Goal: Information Seeking & Learning: Find specific fact

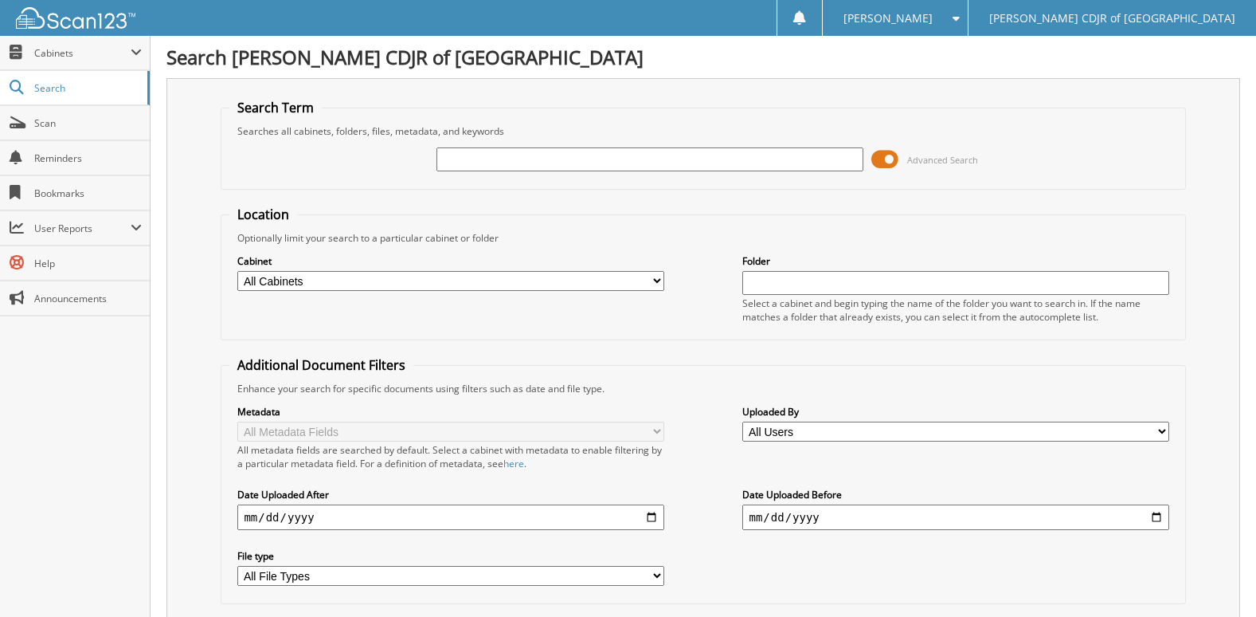
click at [655, 284] on select "All Cabinets CAR DEALS PARTS SERVICE RO SVC WARRANTY WARRANTY CANCELLATIONS Nee…" at bounding box center [450, 281] width 426 height 20
select select "23035"
click at [237, 271] on select "All Cabinets CAR DEALS PARTS SERVICE RO SVC WARRANTY WARRANTY CANCELLATIONS Nee…" at bounding box center [450, 281] width 426 height 20
click at [621, 252] on div "Cabinet All Cabinets CAR DEALS PARTS SERVICE RO SVC WARRANTY WARRANTY CANCELLAT…" at bounding box center [702, 288] width 947 height 87
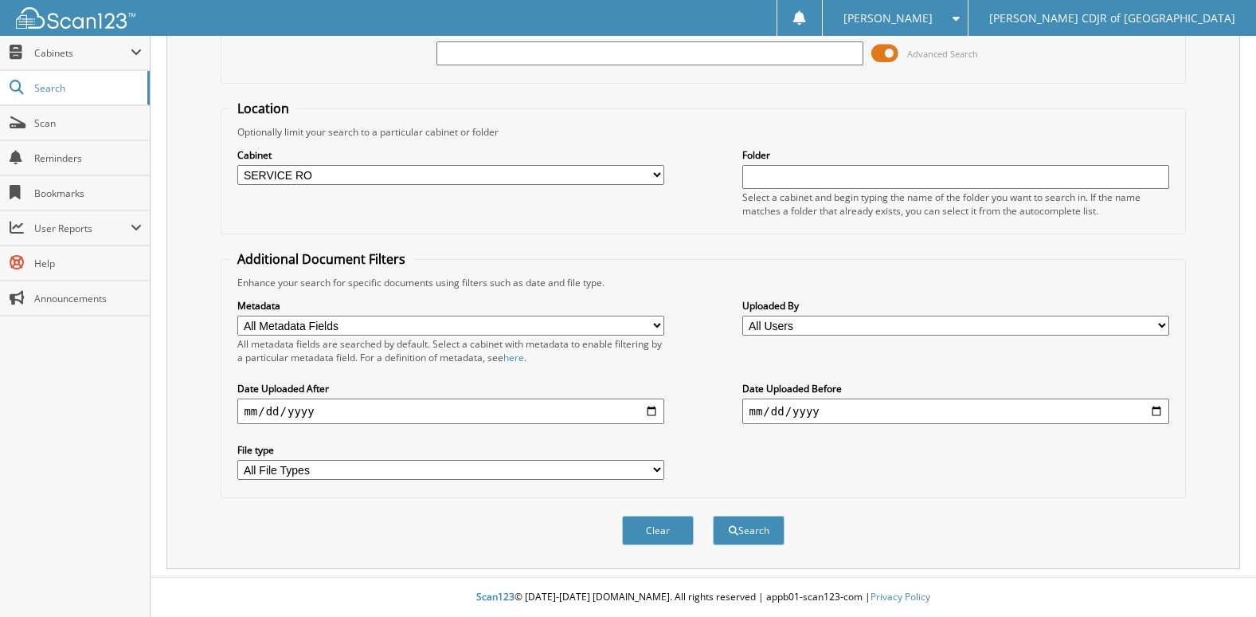
scroll to position [107, 0]
click at [765, 327] on select "All Users Alexandra Vega Alexandria Mitchell Alexis Pate Aliyah Steele Ana Truj…" at bounding box center [955, 325] width 426 height 20
select select "41577"
click at [742, 315] on select "All Users Alexandra Vega Alexandria Mitchell Alexis Pate Aliyah Steele Ana Truj…" at bounding box center [955, 325] width 426 height 20
click at [745, 527] on button "Search" at bounding box center [749, 529] width 72 height 29
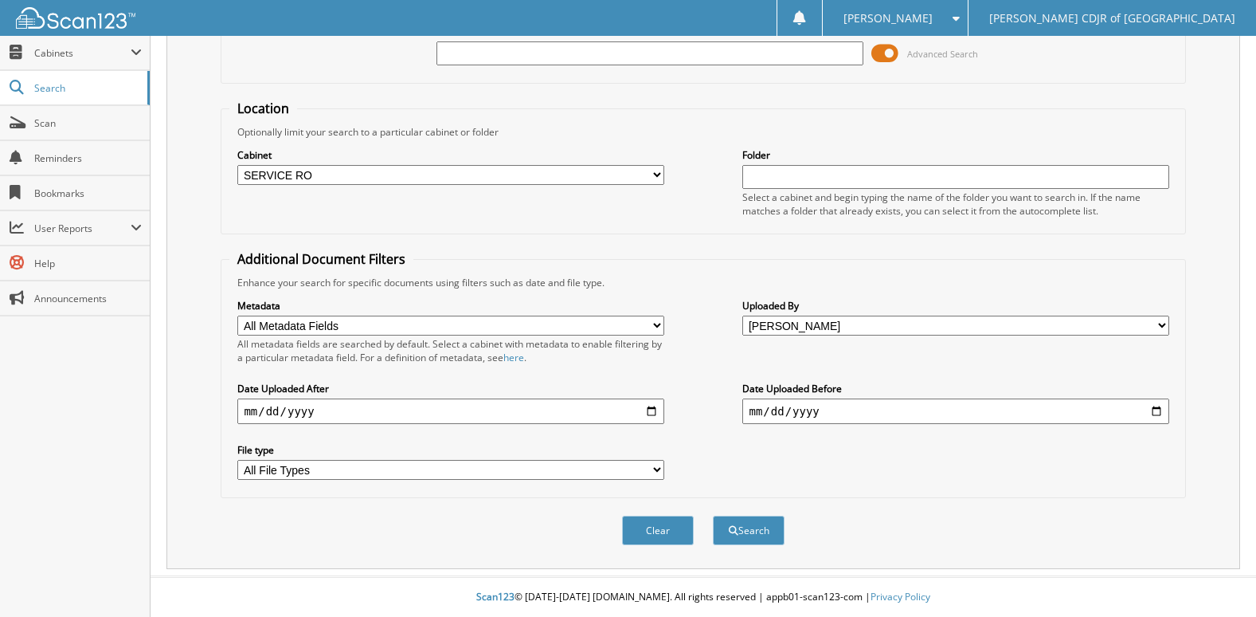
click at [683, 62] on input "text" at bounding box center [650, 53] width 426 height 24
type input "6"
click at [713, 515] on button "Search" at bounding box center [749, 529] width 72 height 29
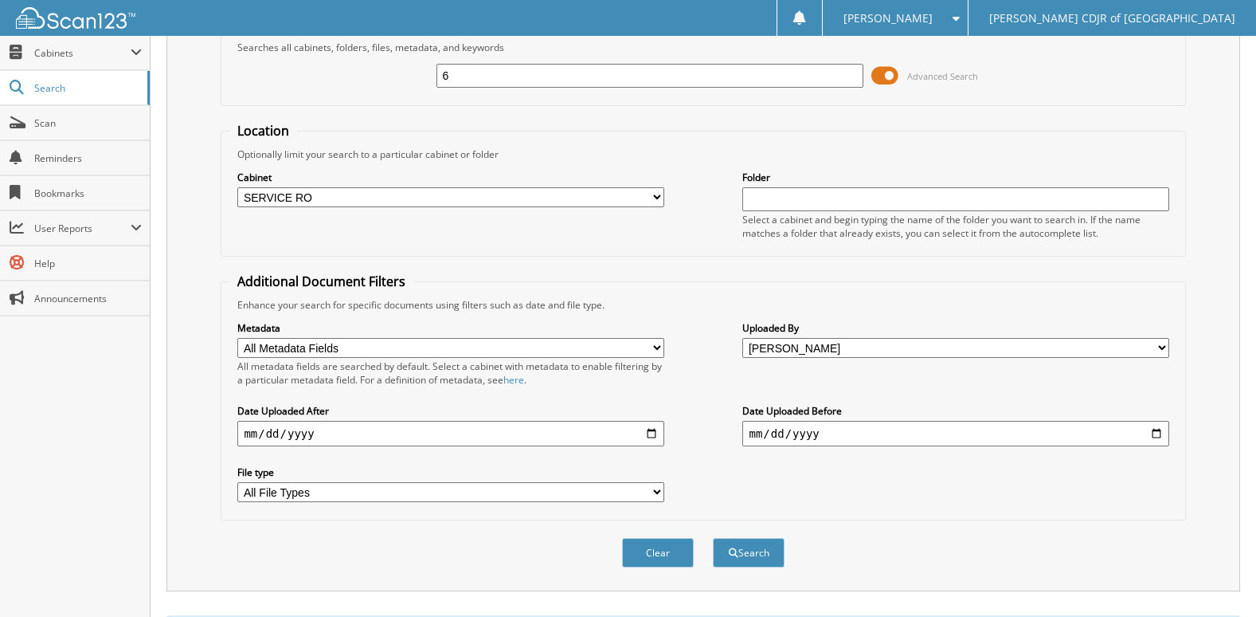
scroll to position [163, 0]
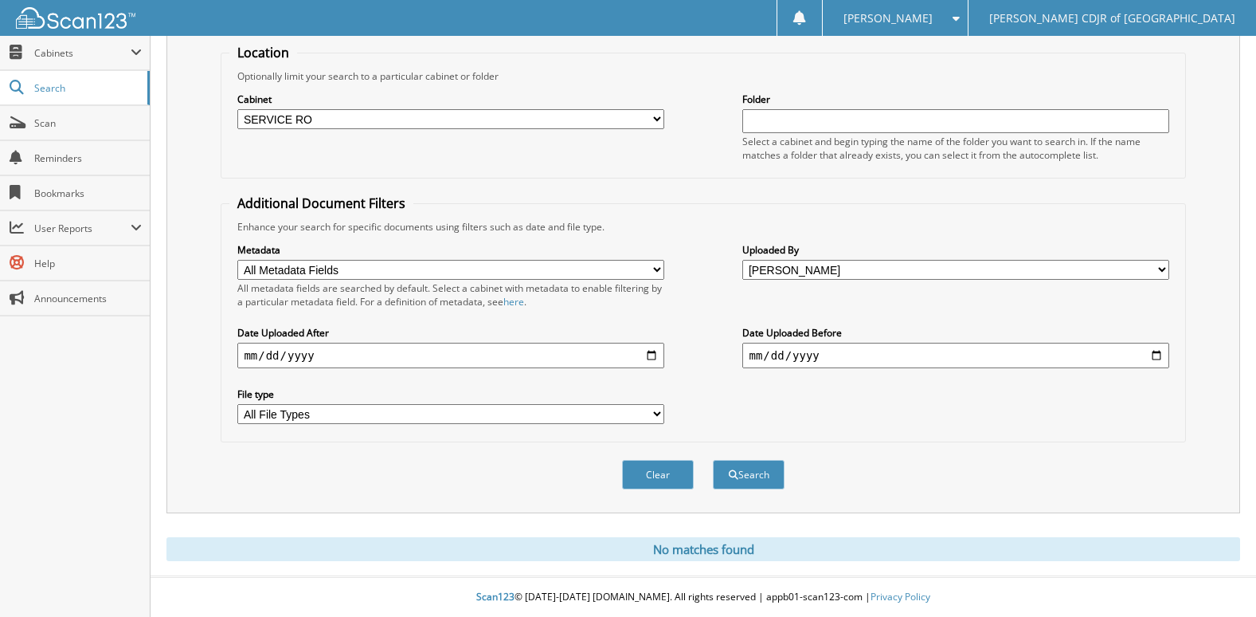
click at [650, 354] on input "date" at bounding box center [450, 355] width 426 height 25
type input "2025-09-07"
click at [1157, 355] on input "date" at bounding box center [955, 355] width 426 height 25
type input "2025-09-08"
click at [738, 473] on button "Search" at bounding box center [749, 474] width 72 height 29
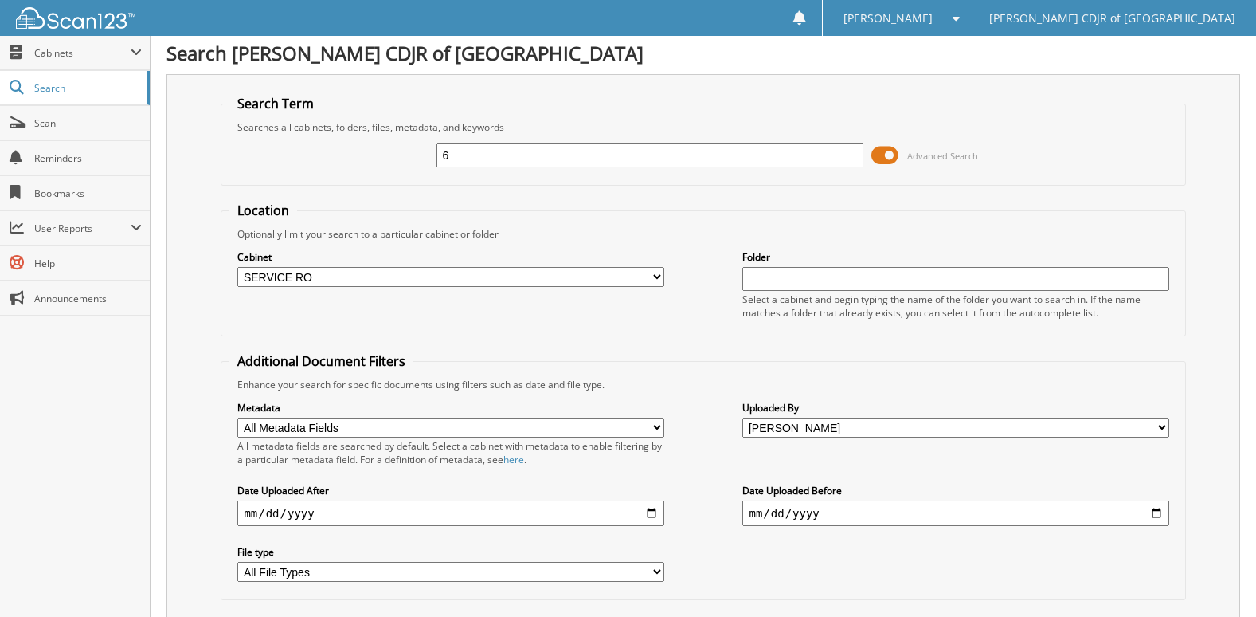
scroll to position [3, 0]
click at [460, 155] on input "6" at bounding box center [650, 156] width 426 height 24
type input "69"
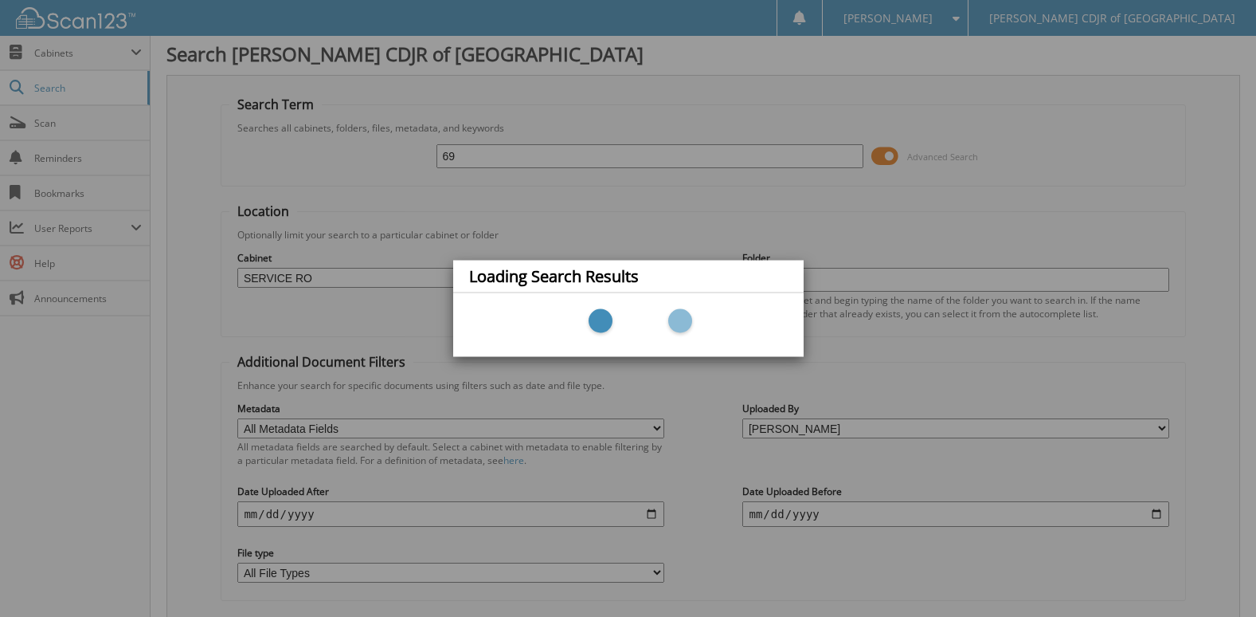
scroll to position [163, 0]
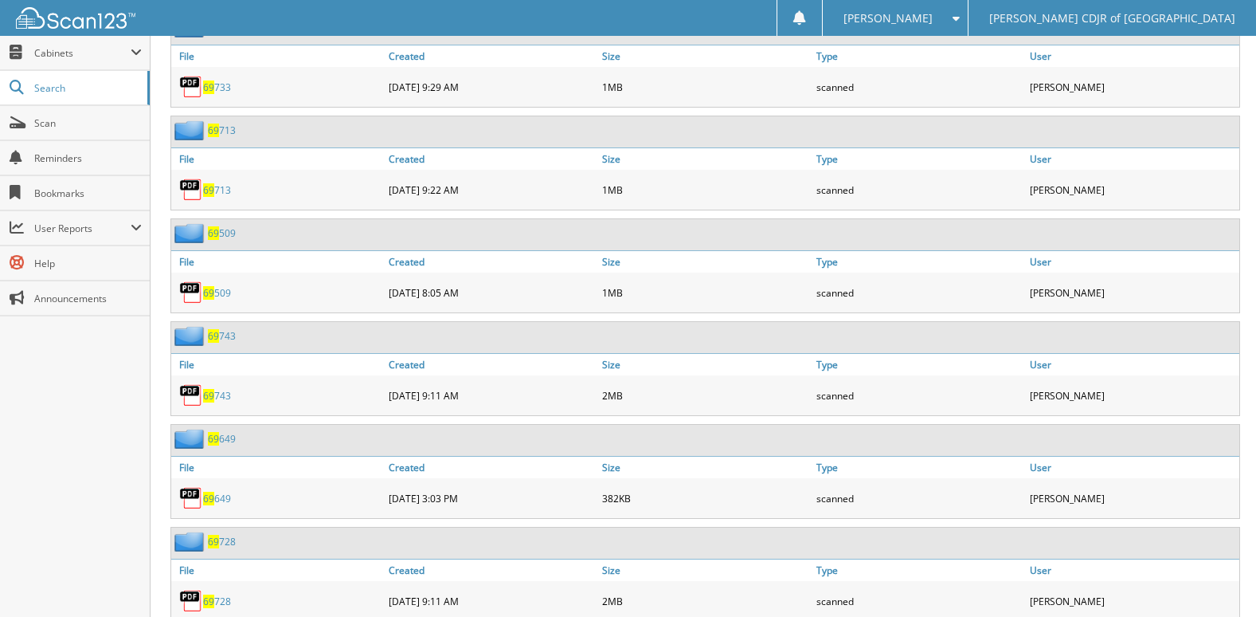
scroll to position [717, 0]
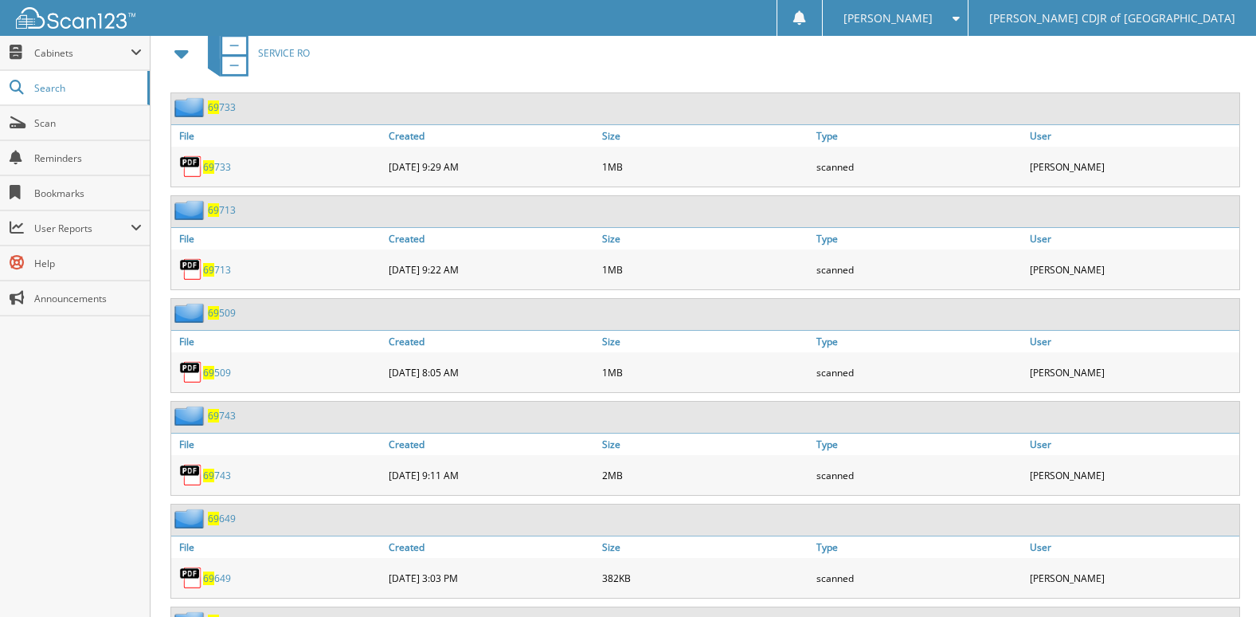
click at [214, 170] on link "69 733" at bounding box center [217, 167] width 28 height 14
click at [211, 272] on span "69" at bounding box center [208, 270] width 11 height 14
click at [207, 374] on span "69" at bounding box center [208, 373] width 11 height 14
click at [224, 374] on link "69 509" at bounding box center [217, 373] width 28 height 14
click at [220, 475] on link "69 743" at bounding box center [217, 475] width 28 height 14
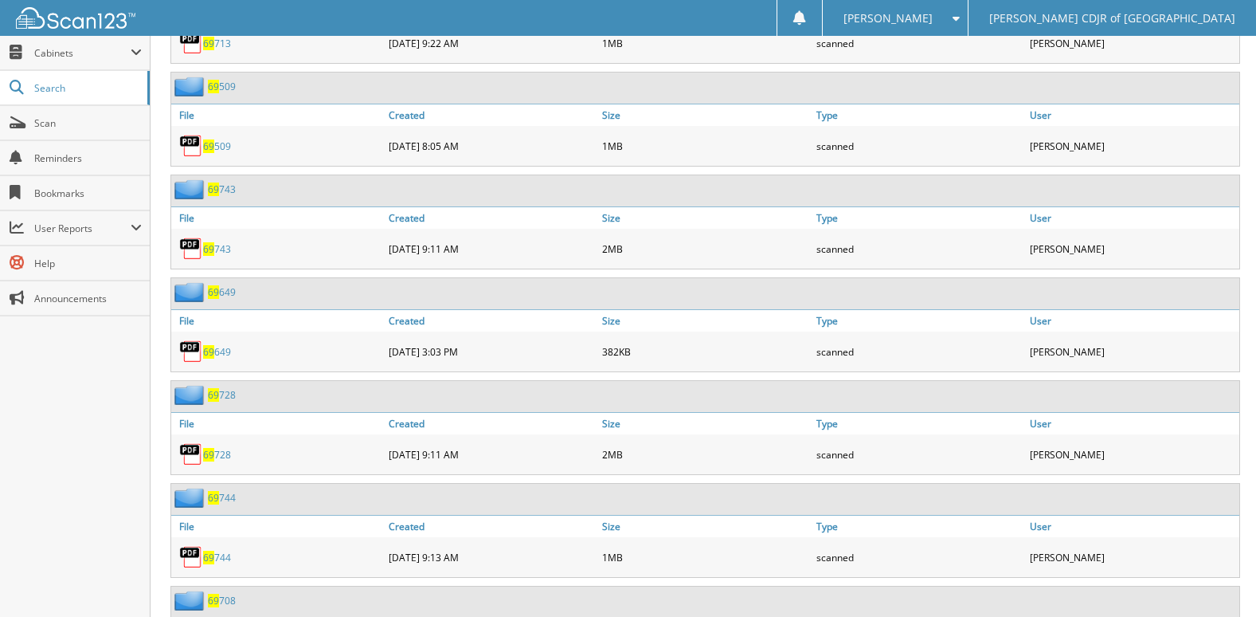
scroll to position [956, 0]
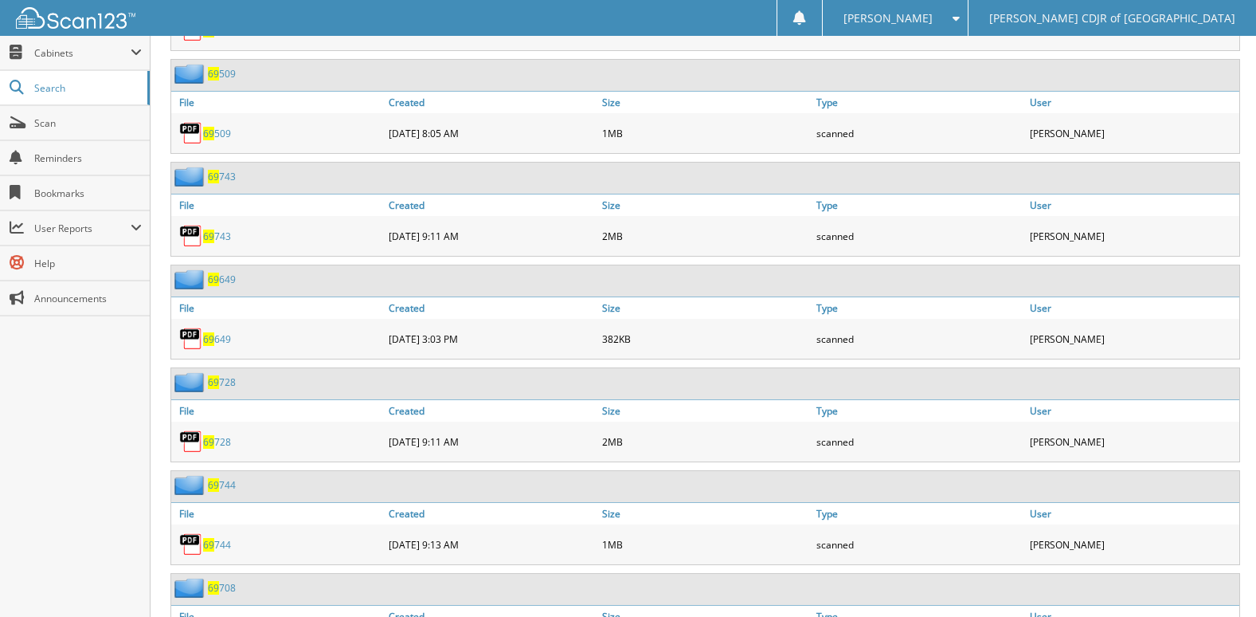
click at [219, 342] on link "69 649" at bounding box center [217, 339] width 28 height 14
click at [210, 445] on span "69" at bounding box center [208, 442] width 11 height 14
click at [218, 542] on link "69 744" at bounding box center [217, 545] width 28 height 14
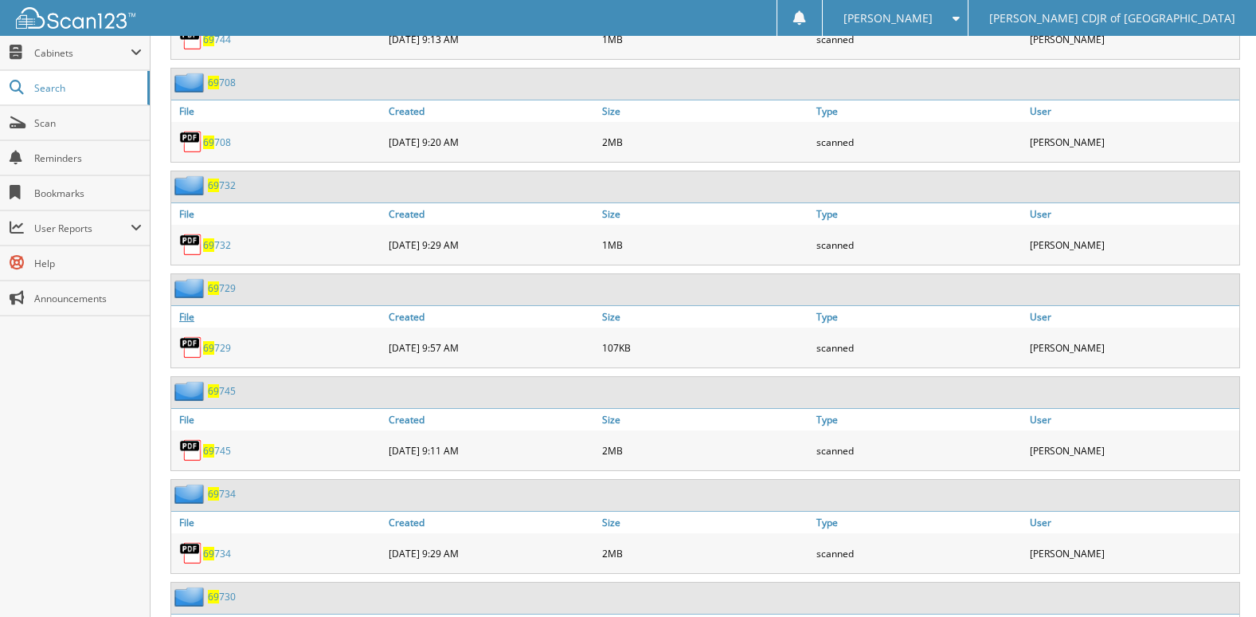
scroll to position [1434, 0]
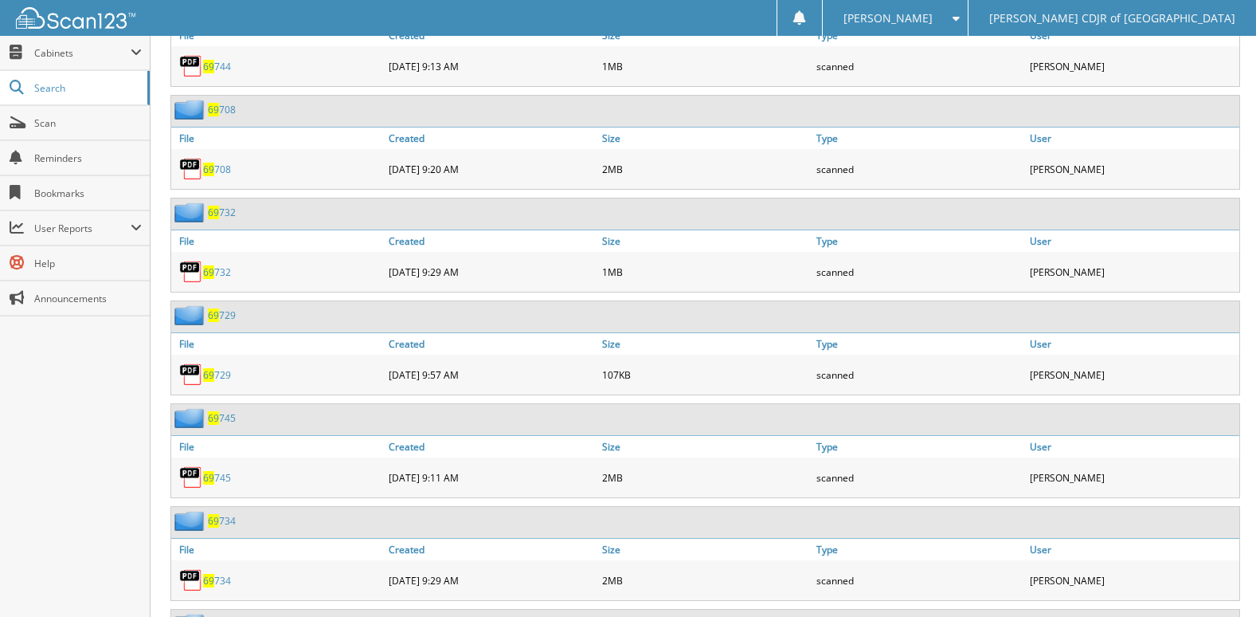
click at [222, 170] on link "69 708" at bounding box center [217, 170] width 28 height 14
click at [220, 274] on link "69 732" at bounding box center [217, 272] width 28 height 14
click at [210, 374] on span "69" at bounding box center [208, 375] width 11 height 14
click at [223, 480] on link "69 745" at bounding box center [217, 478] width 28 height 14
click at [221, 582] on link "69 734" at bounding box center [217, 581] width 28 height 14
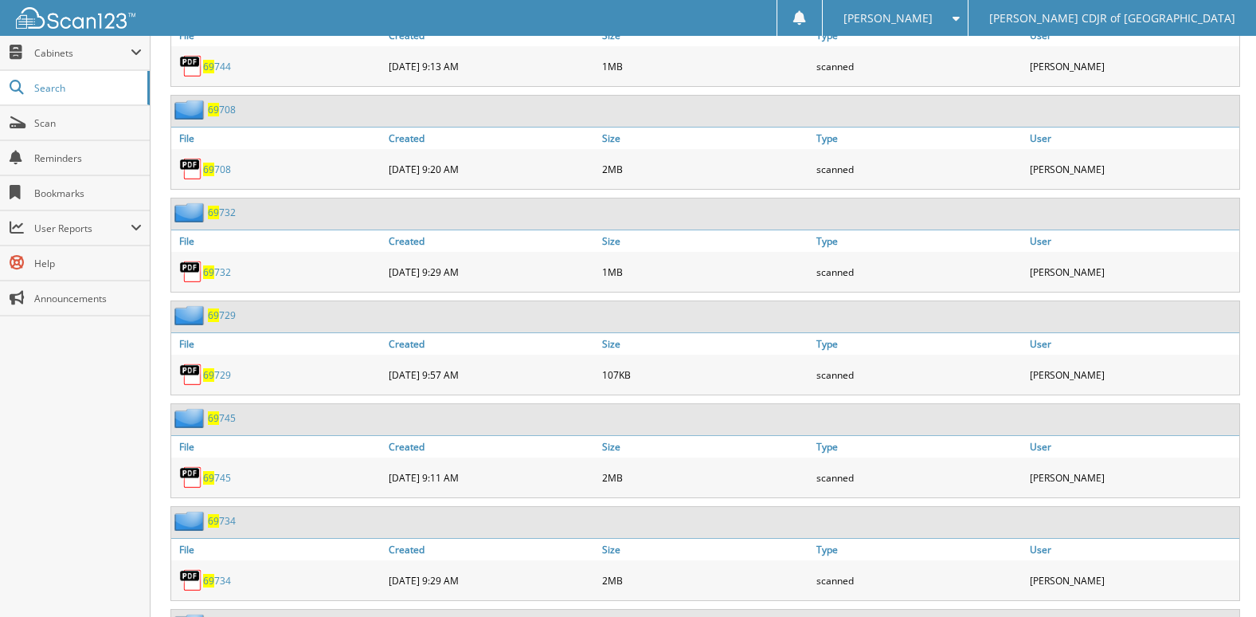
click at [76, 448] on div "Close Cabinets My Company Email Addresses Search Scan" at bounding box center [75, 326] width 151 height 581
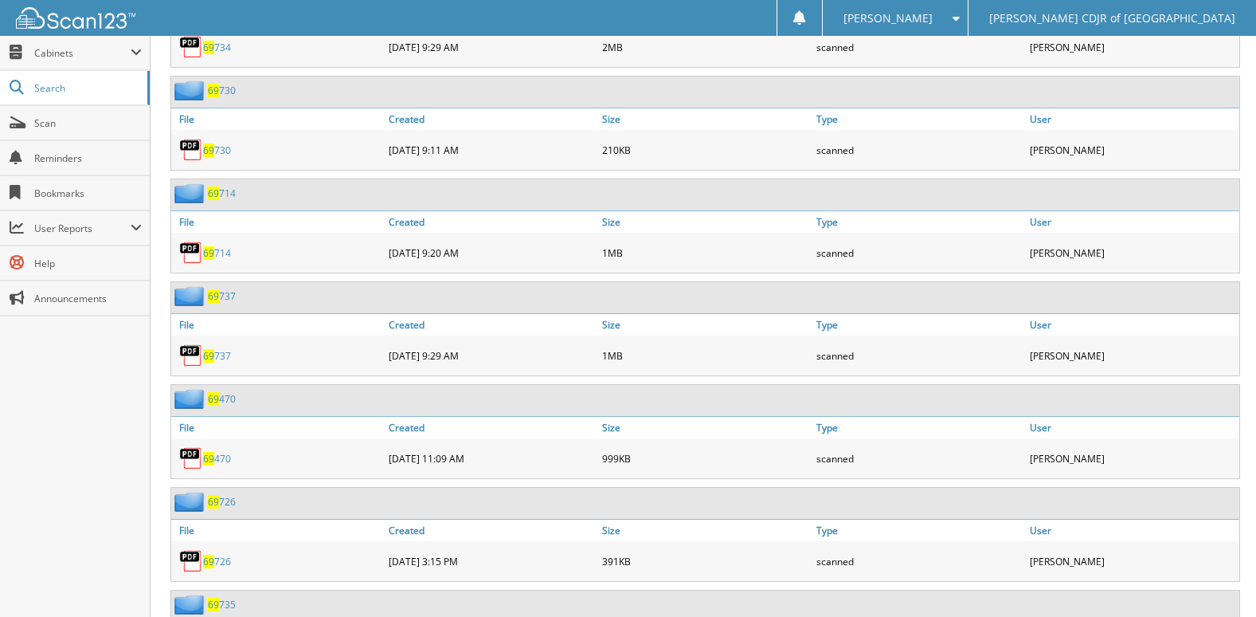
scroll to position [1992, 0]
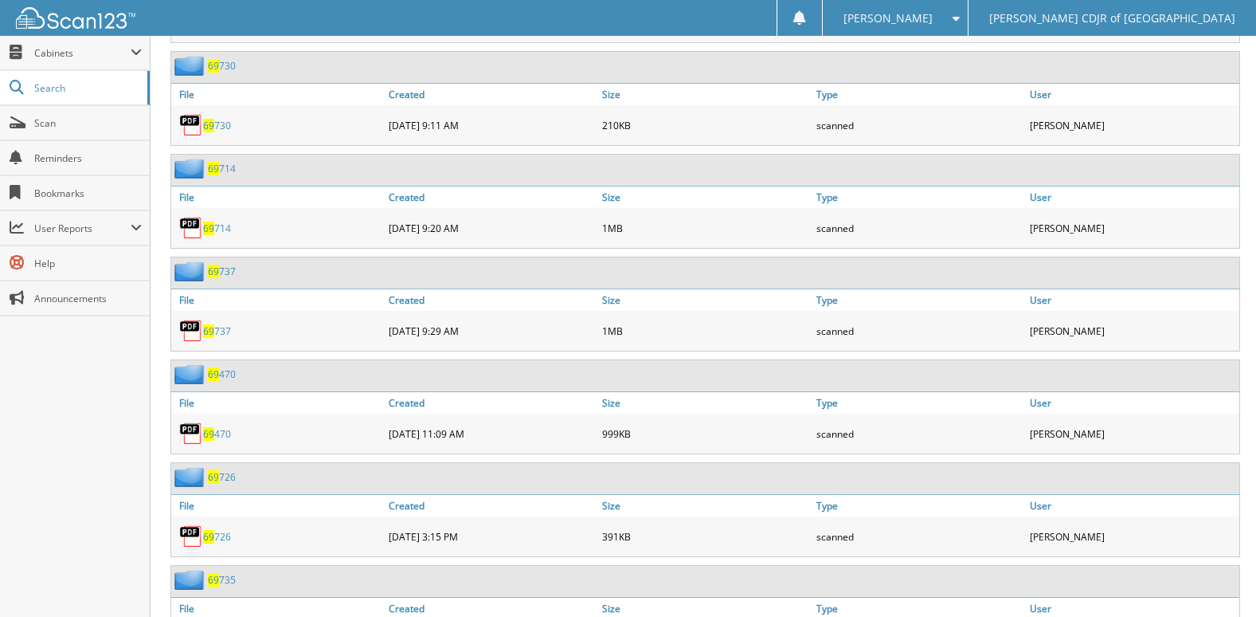
click at [216, 125] on link "69 730" at bounding box center [217, 126] width 28 height 14
click at [229, 227] on link "69 714" at bounding box center [217, 228] width 28 height 14
click at [213, 230] on span "69" at bounding box center [208, 228] width 11 height 14
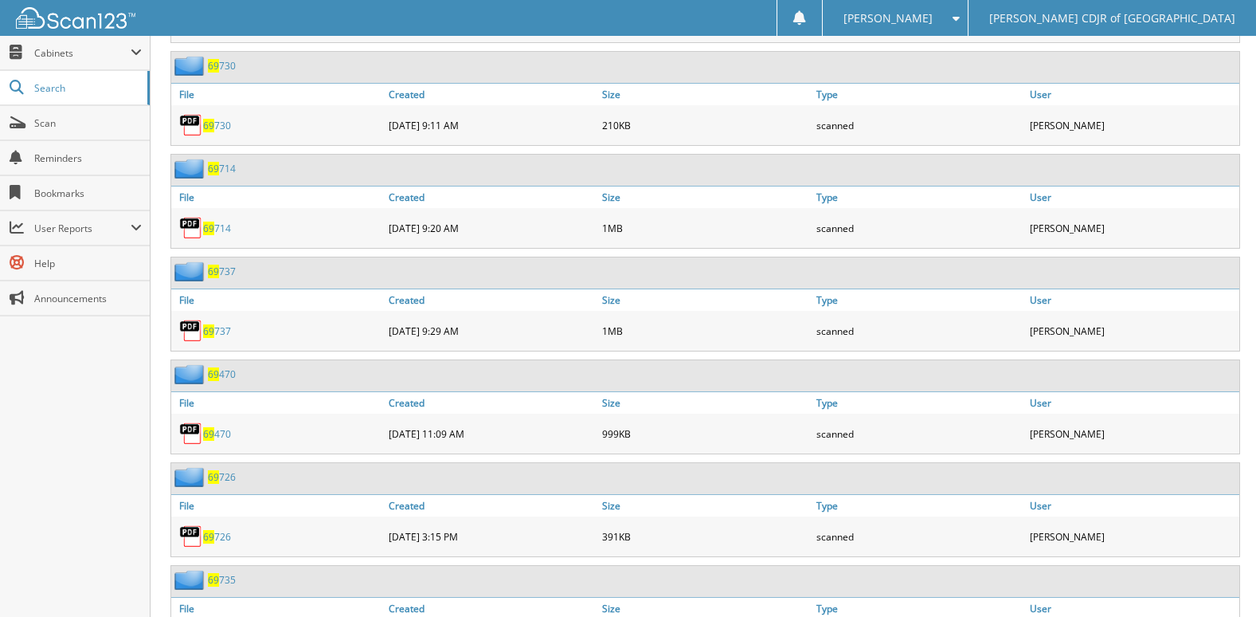
click at [228, 227] on link "69 714" at bounding box center [217, 228] width 28 height 14
click at [230, 168] on link "69 714" at bounding box center [222, 169] width 28 height 14
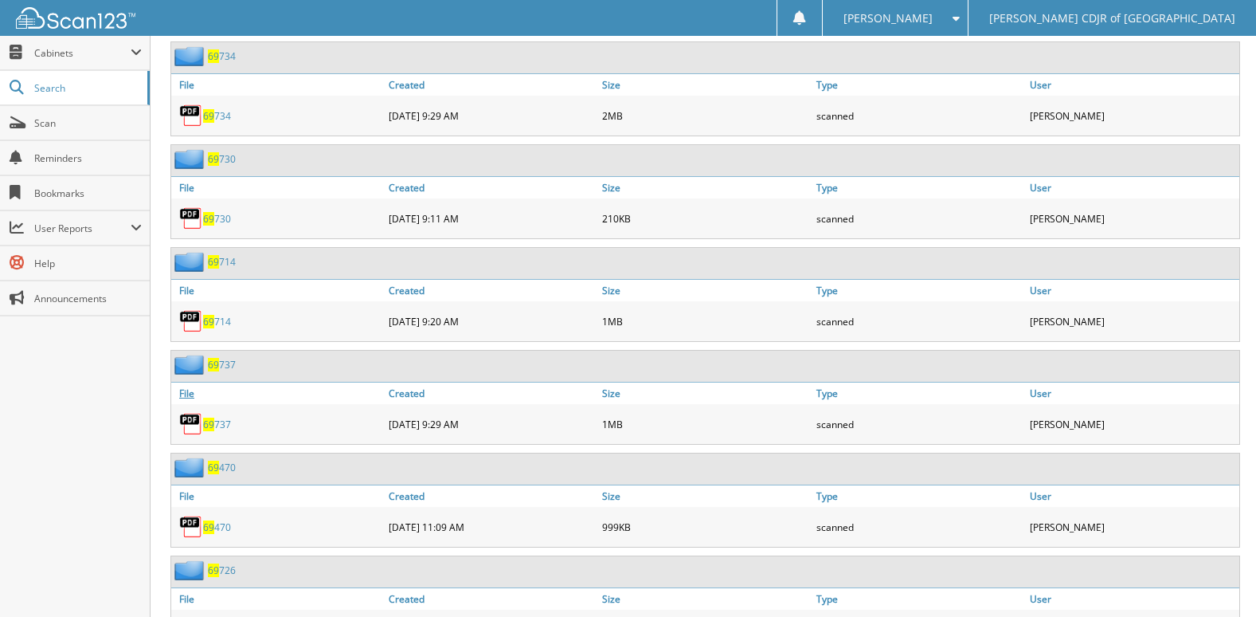
scroll to position [1912, 0]
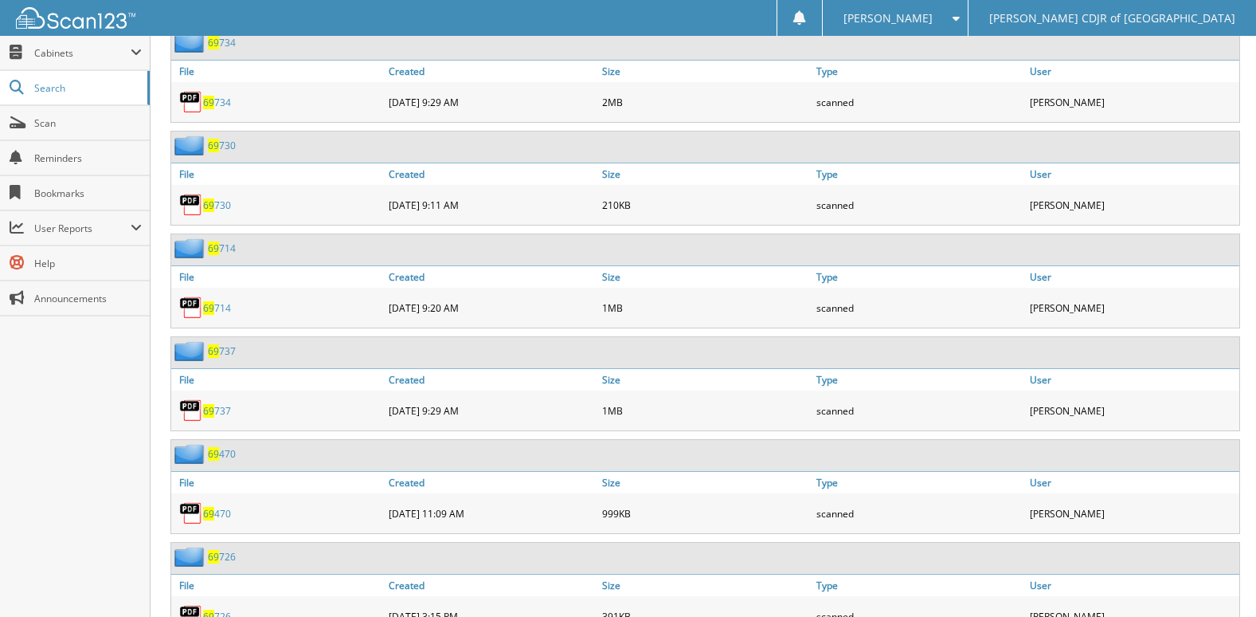
click at [219, 309] on link "69 714" at bounding box center [217, 308] width 28 height 14
click at [222, 415] on link "69 737" at bounding box center [217, 411] width 28 height 14
click at [222, 413] on link "69 737" at bounding box center [217, 411] width 28 height 14
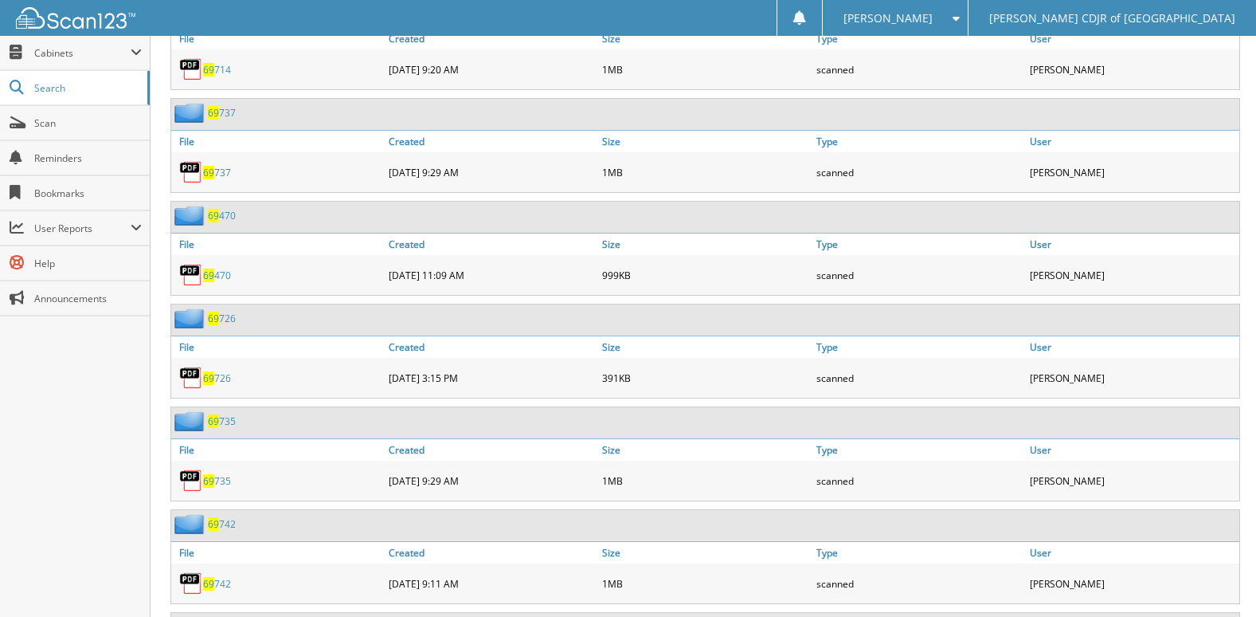
scroll to position [2151, 0]
click at [221, 275] on link "69 470" at bounding box center [217, 275] width 28 height 14
click at [217, 378] on link "69 726" at bounding box center [217, 377] width 28 height 14
click at [213, 476] on span "69" at bounding box center [208, 480] width 11 height 14
click at [214, 583] on link "69 742" at bounding box center [217, 583] width 28 height 14
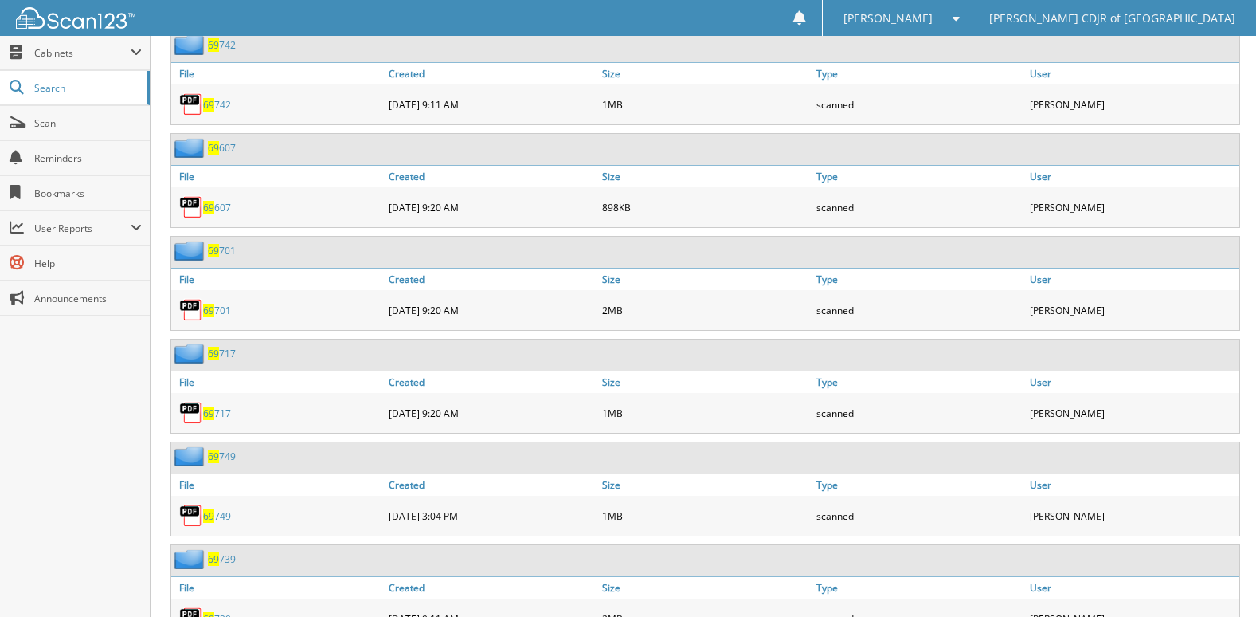
scroll to position [2708, 0]
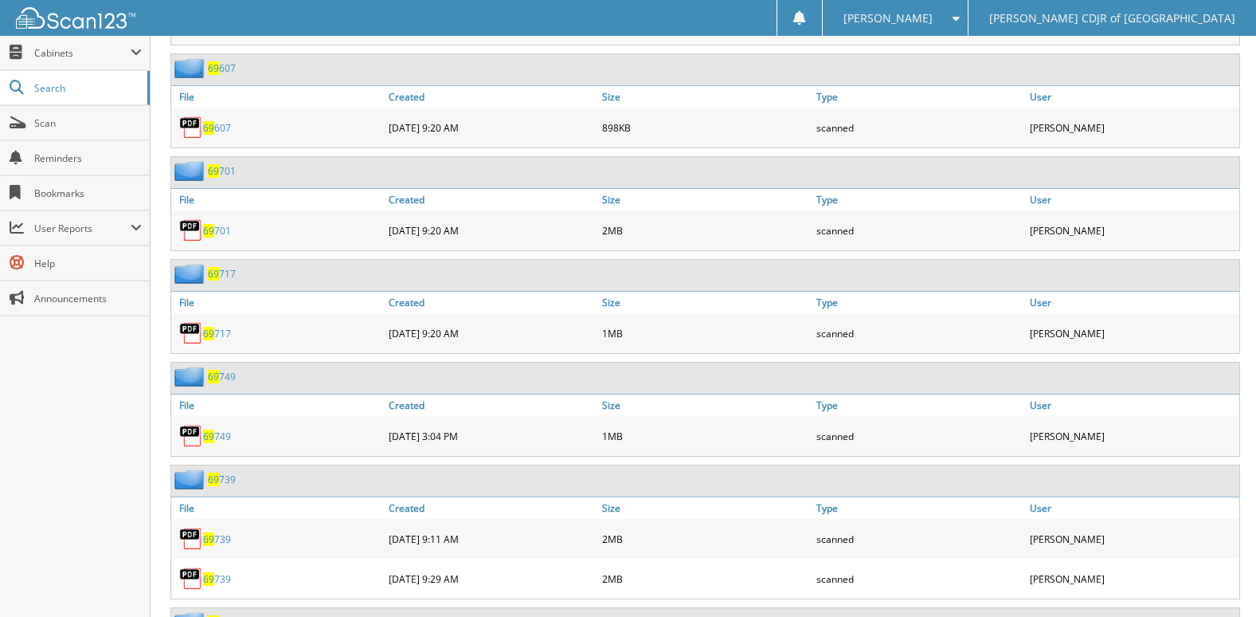
click at [214, 131] on link "69 607" at bounding box center [217, 128] width 28 height 14
click at [221, 232] on link "69 701" at bounding box center [217, 231] width 28 height 14
click at [213, 331] on span "69" at bounding box center [208, 334] width 11 height 14
click at [216, 437] on link "69 749" at bounding box center [217, 436] width 28 height 14
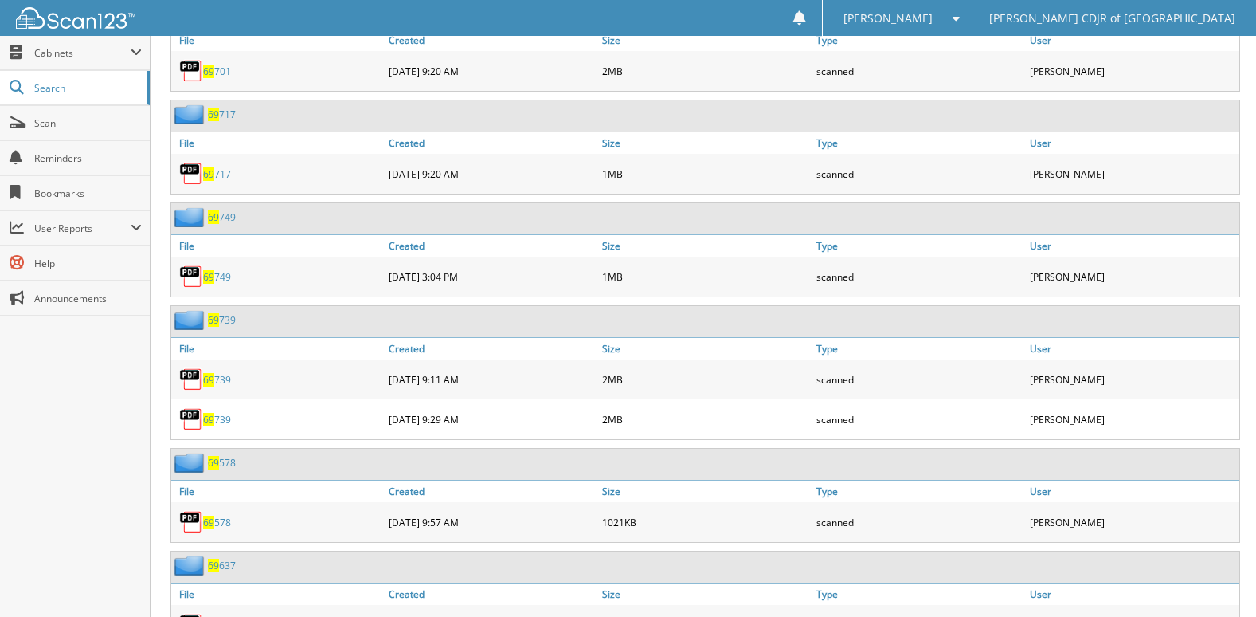
scroll to position [2947, 0]
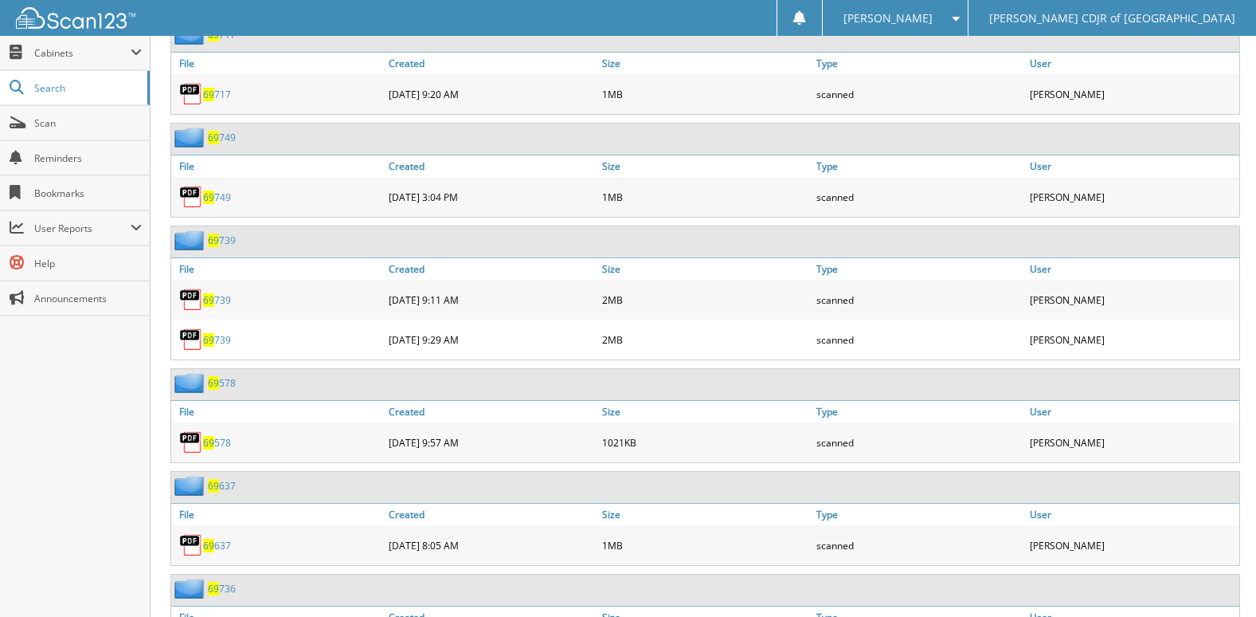
click at [210, 337] on span "69" at bounding box center [208, 340] width 11 height 14
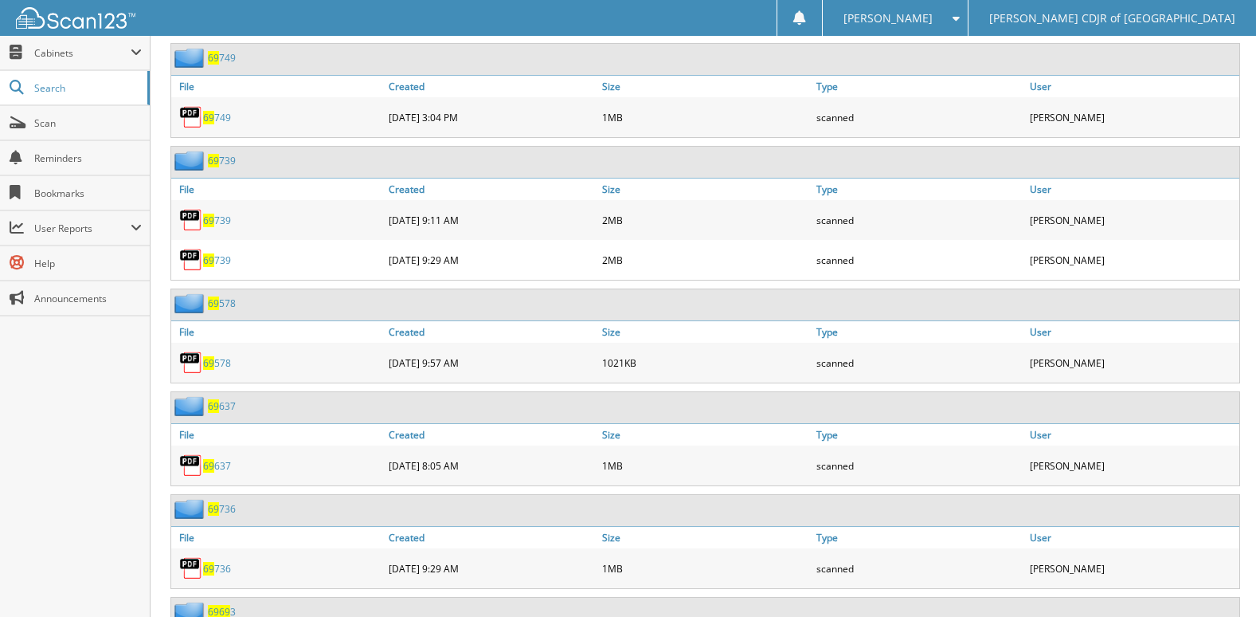
click at [217, 365] on link "69 578" at bounding box center [217, 363] width 28 height 14
click at [220, 464] on link "69 637" at bounding box center [217, 466] width 28 height 14
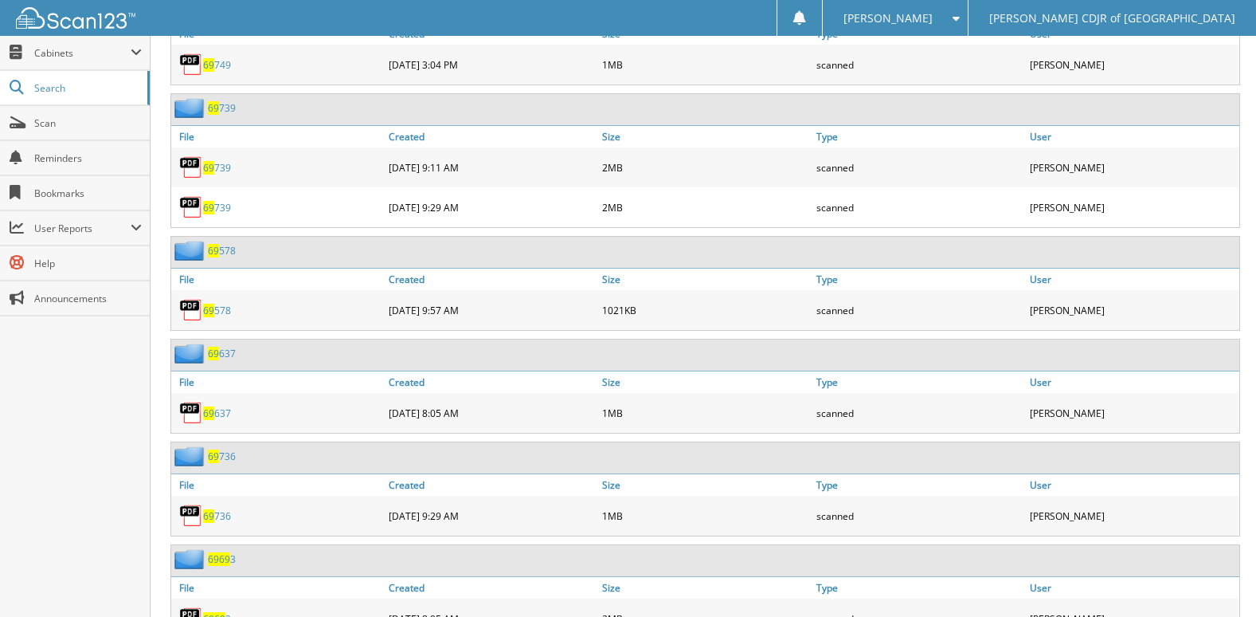
scroll to position [3186, 0]
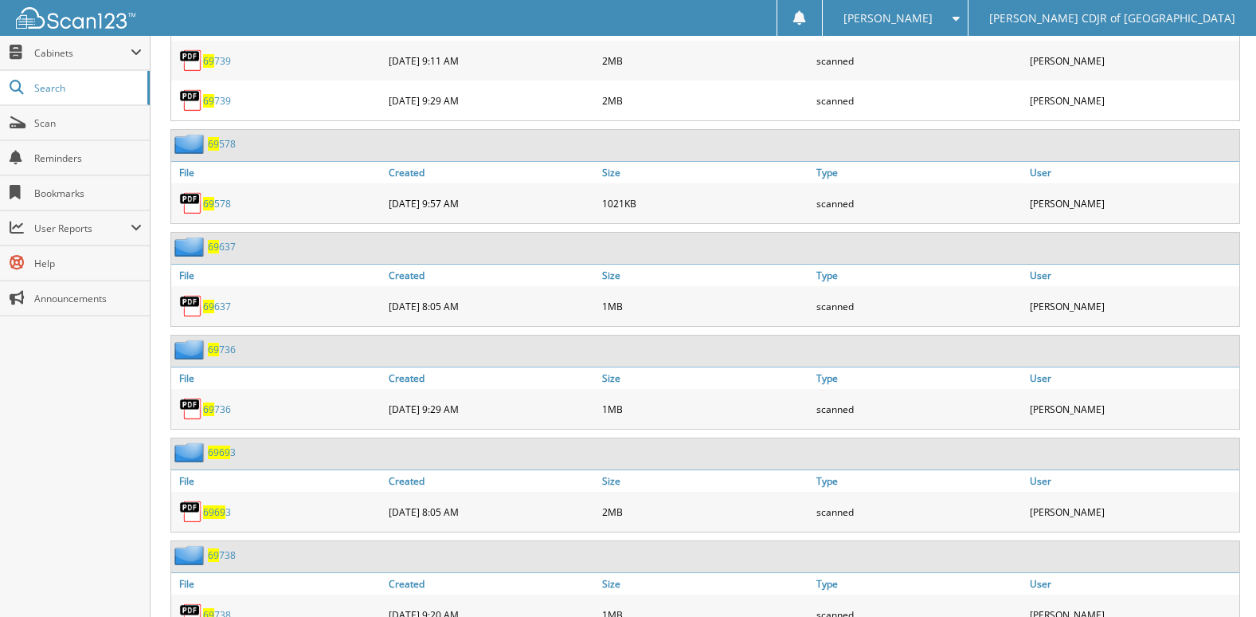
click at [224, 411] on link "69 736" at bounding box center [217, 409] width 28 height 14
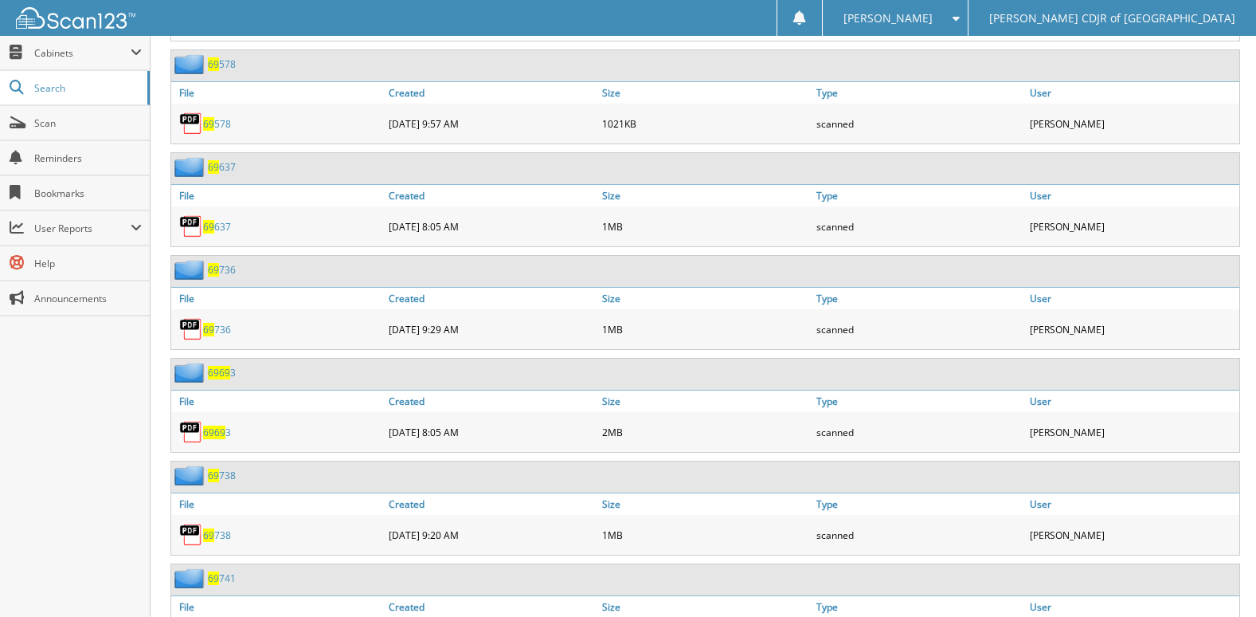
click at [217, 429] on span "69" at bounding box center [219, 432] width 11 height 14
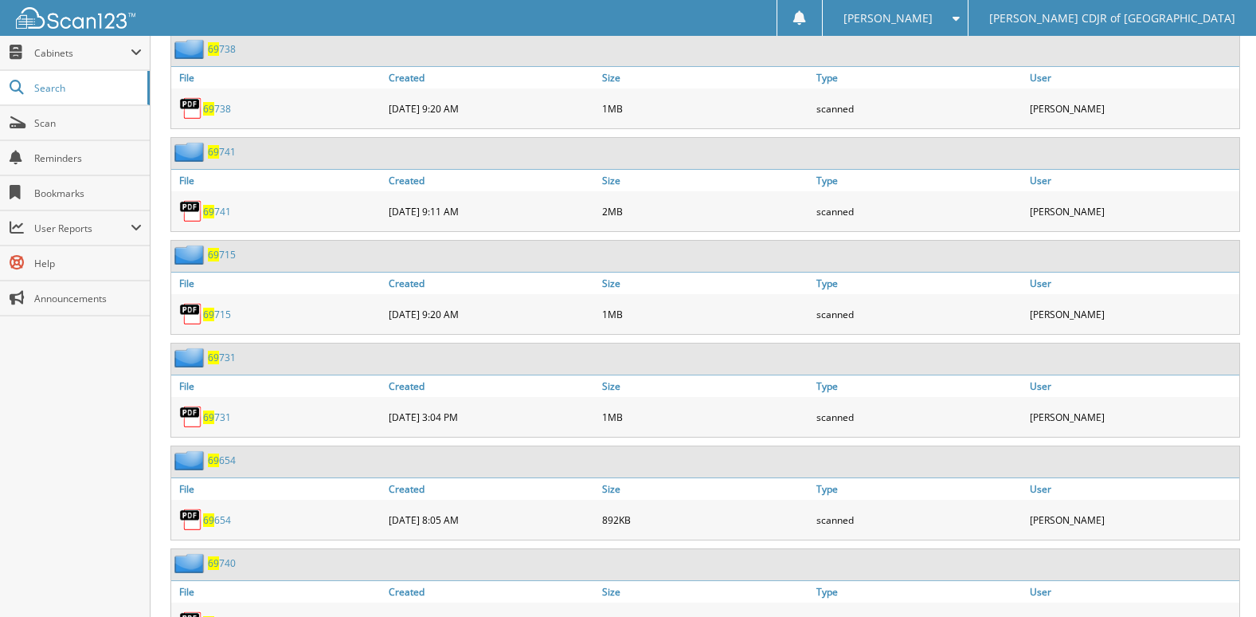
scroll to position [3664, 0]
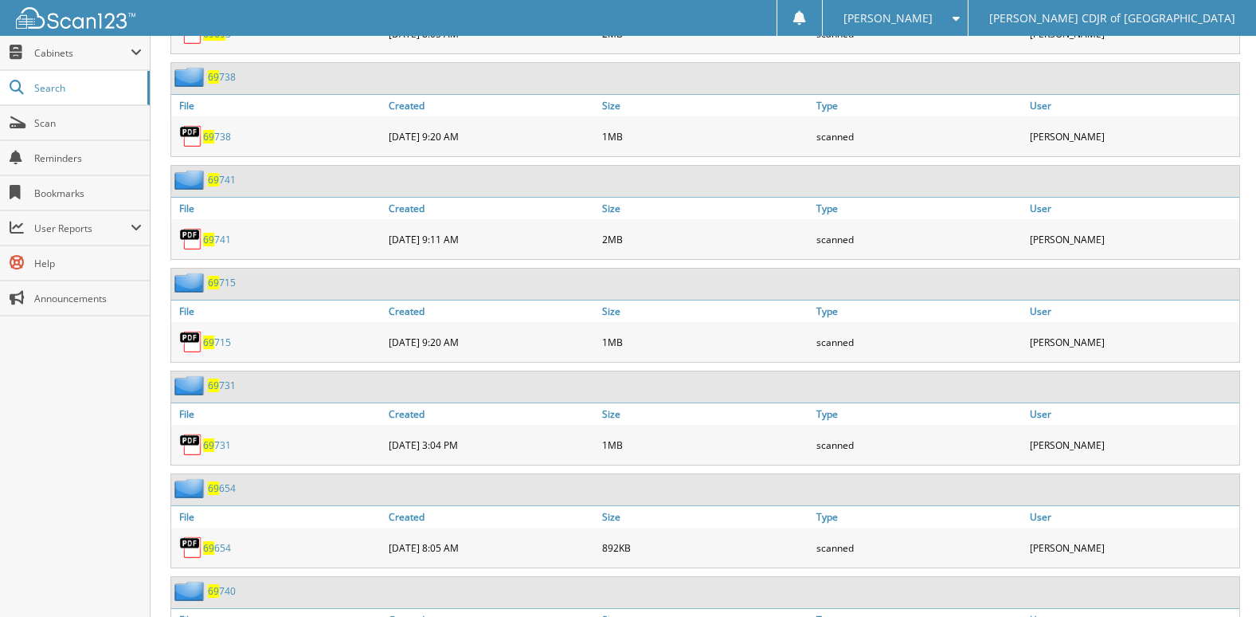
click at [221, 135] on link "69 738" at bounding box center [217, 137] width 28 height 14
click at [224, 244] on link "69 741" at bounding box center [217, 240] width 28 height 14
click at [223, 343] on link "69 715" at bounding box center [217, 342] width 28 height 14
click at [214, 446] on link "69 731" at bounding box center [217, 445] width 28 height 14
click at [223, 548] on link "69 654" at bounding box center [217, 548] width 28 height 14
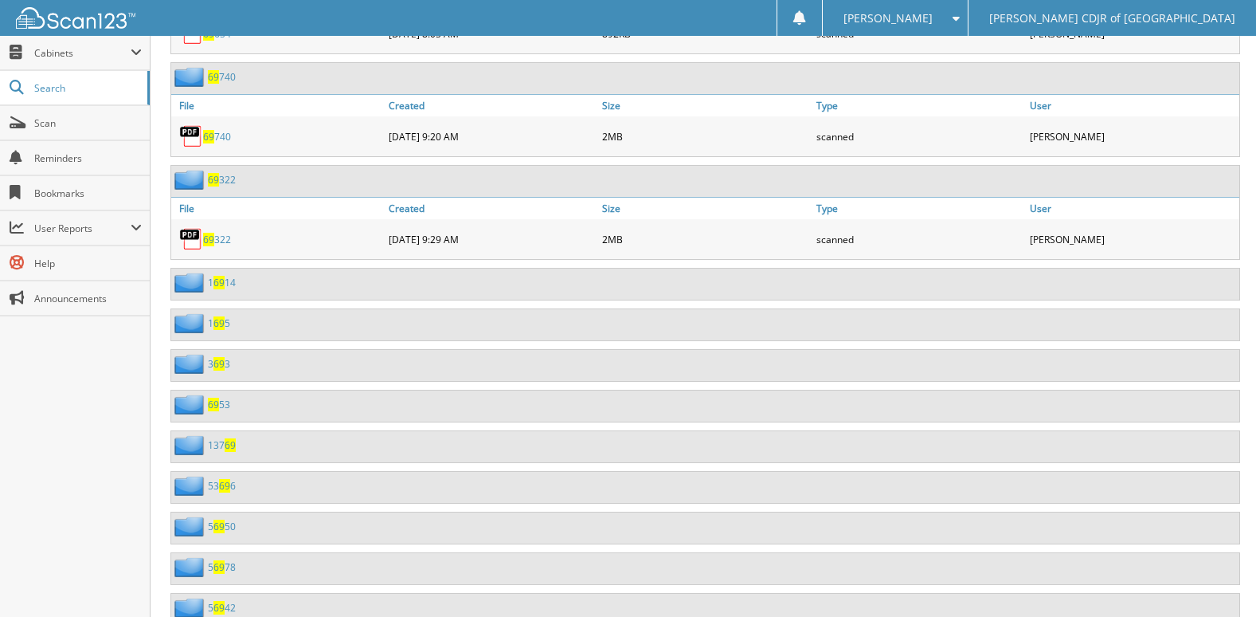
scroll to position [4222, 0]
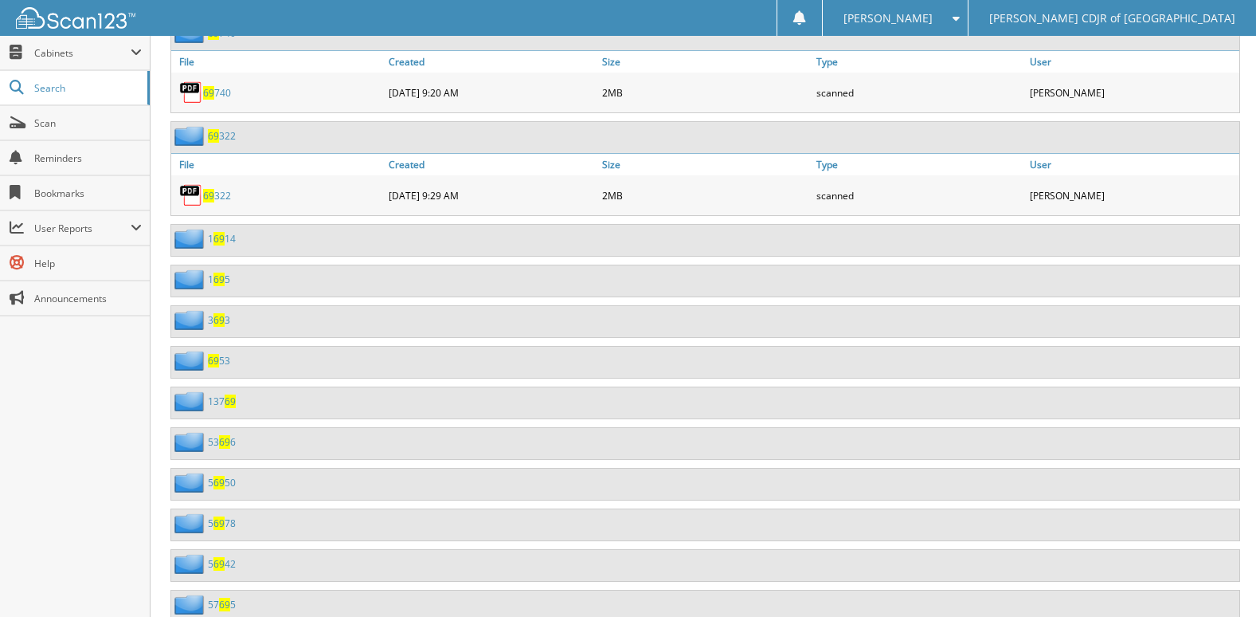
click at [218, 92] on link "69 740" at bounding box center [217, 93] width 28 height 14
click at [221, 196] on link "69 322" at bounding box center [217, 196] width 28 height 14
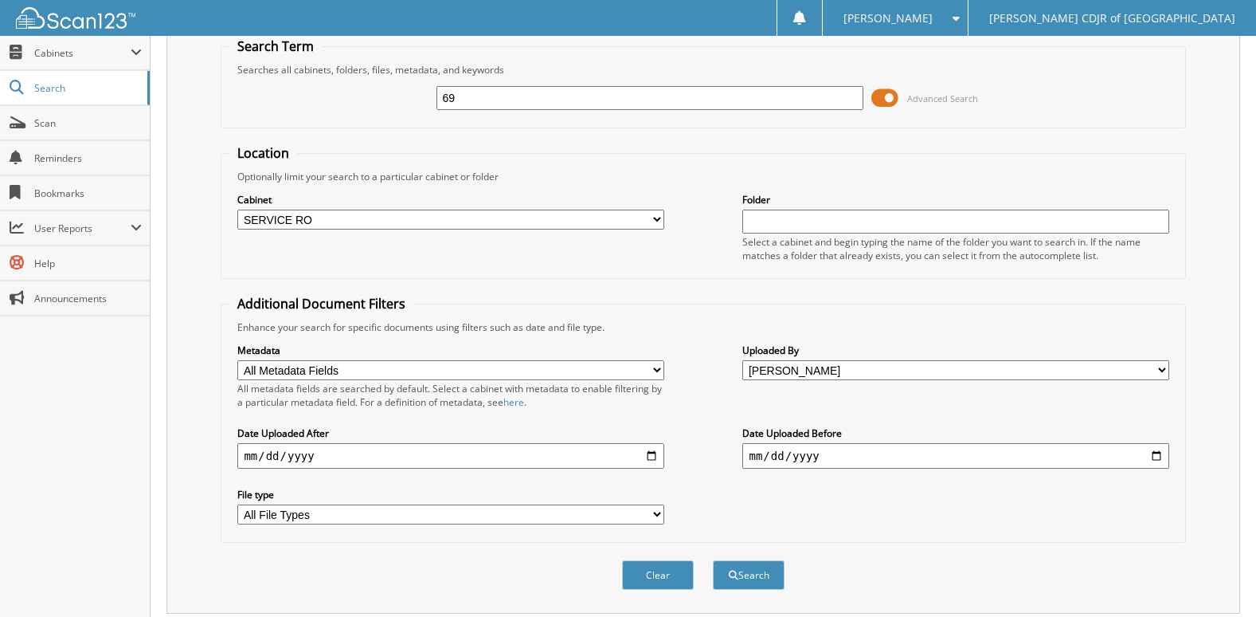
scroll to position [0, 0]
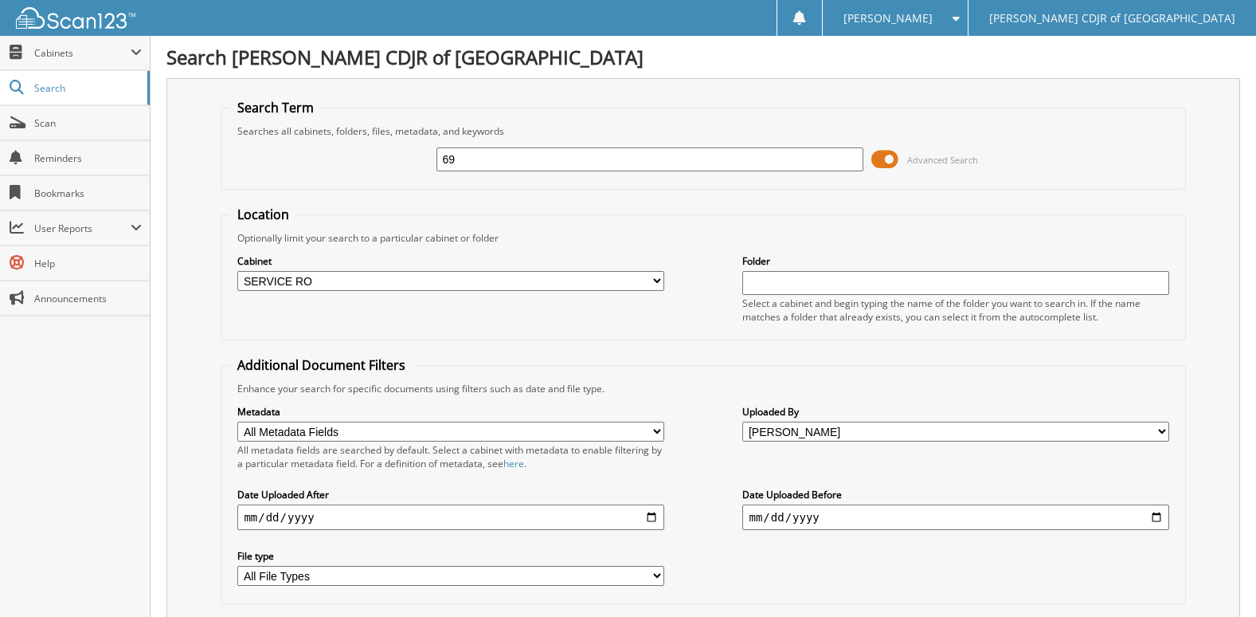
click at [482, 157] on input "69" at bounding box center [650, 159] width 426 height 24
type input "68"
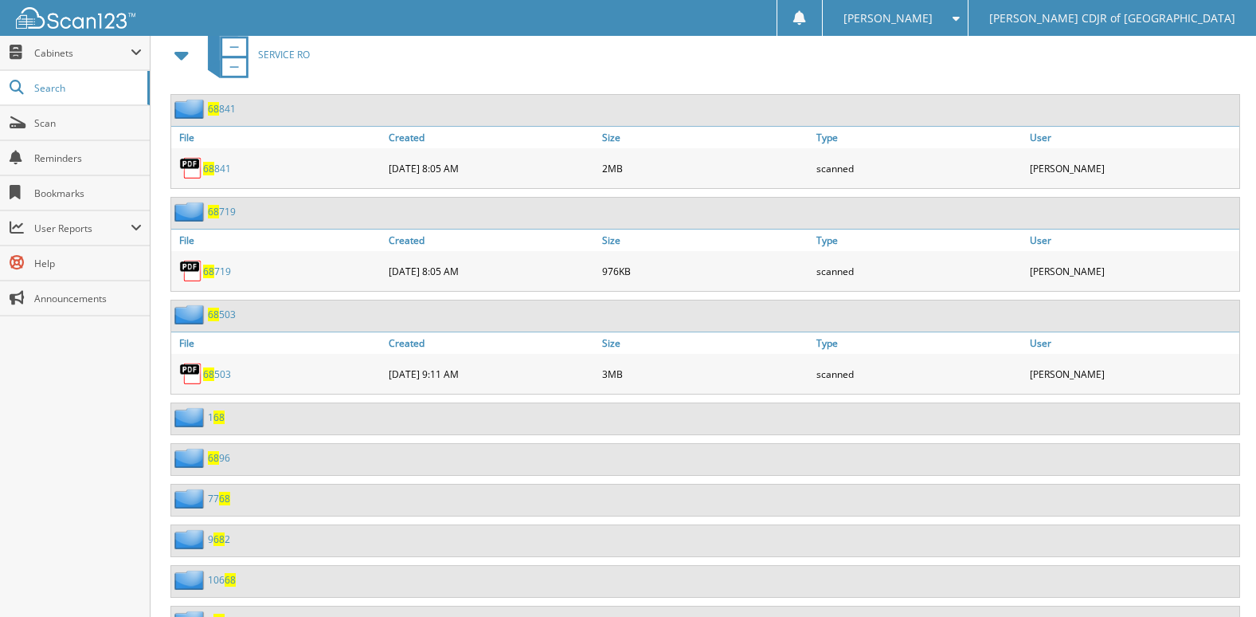
scroll to position [637, 0]
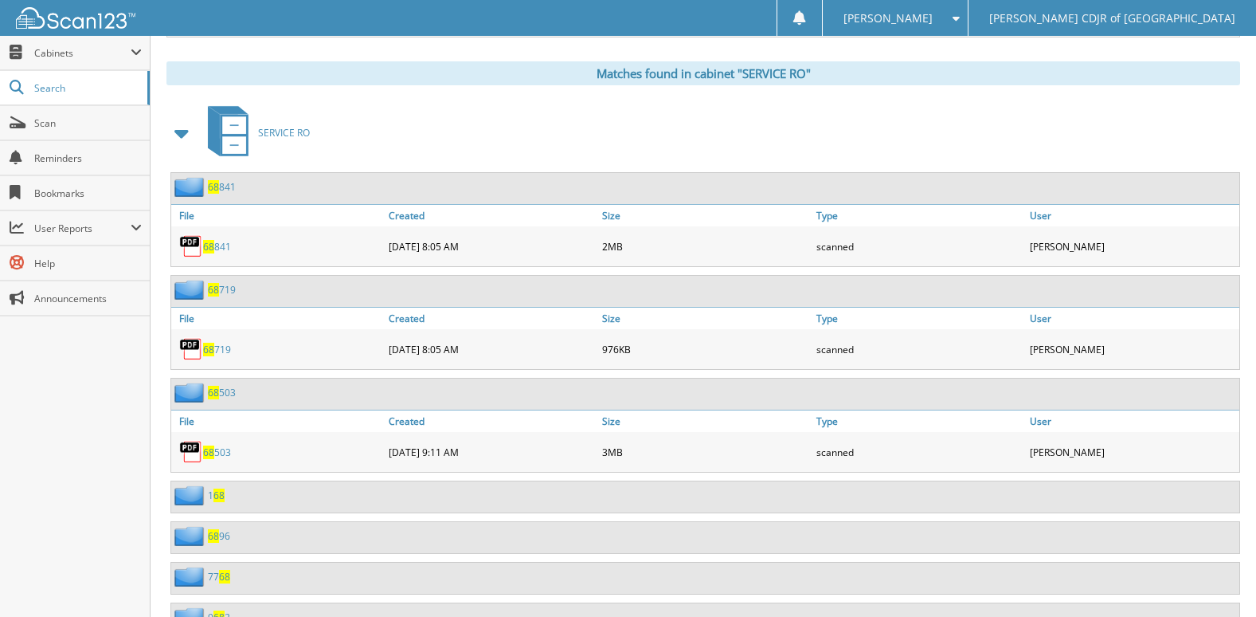
click at [222, 247] on link "68 841" at bounding box center [217, 247] width 28 height 14
click at [210, 351] on span "68" at bounding box center [208, 350] width 11 height 14
click at [225, 351] on link "68 719" at bounding box center [217, 350] width 28 height 14
click at [221, 452] on link "68 503" at bounding box center [217, 452] width 28 height 14
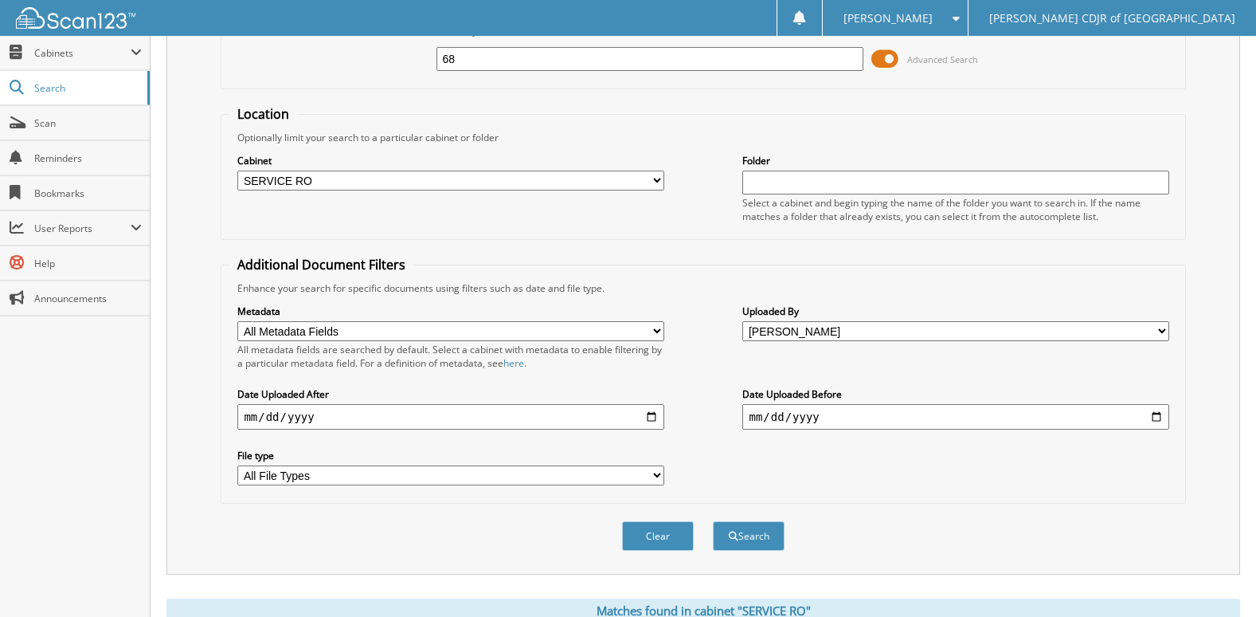
scroll to position [80, 0]
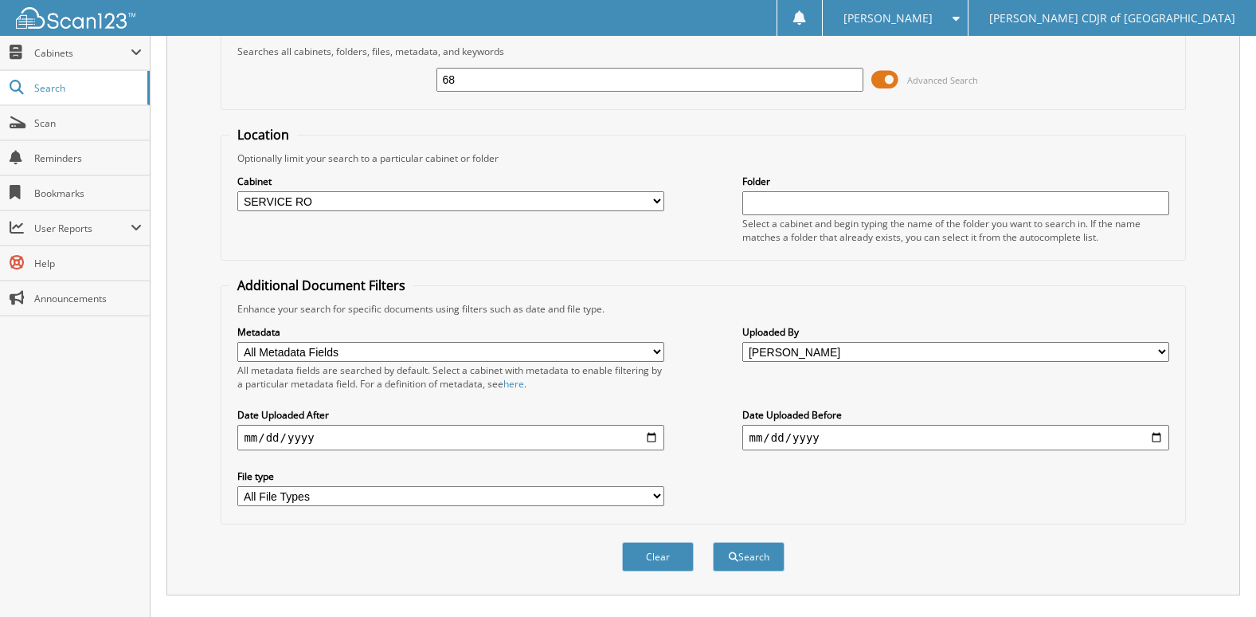
click at [480, 78] on input "68" at bounding box center [650, 80] width 426 height 24
type input "67"
click at [713, 542] on button "Search" at bounding box center [749, 556] width 72 height 29
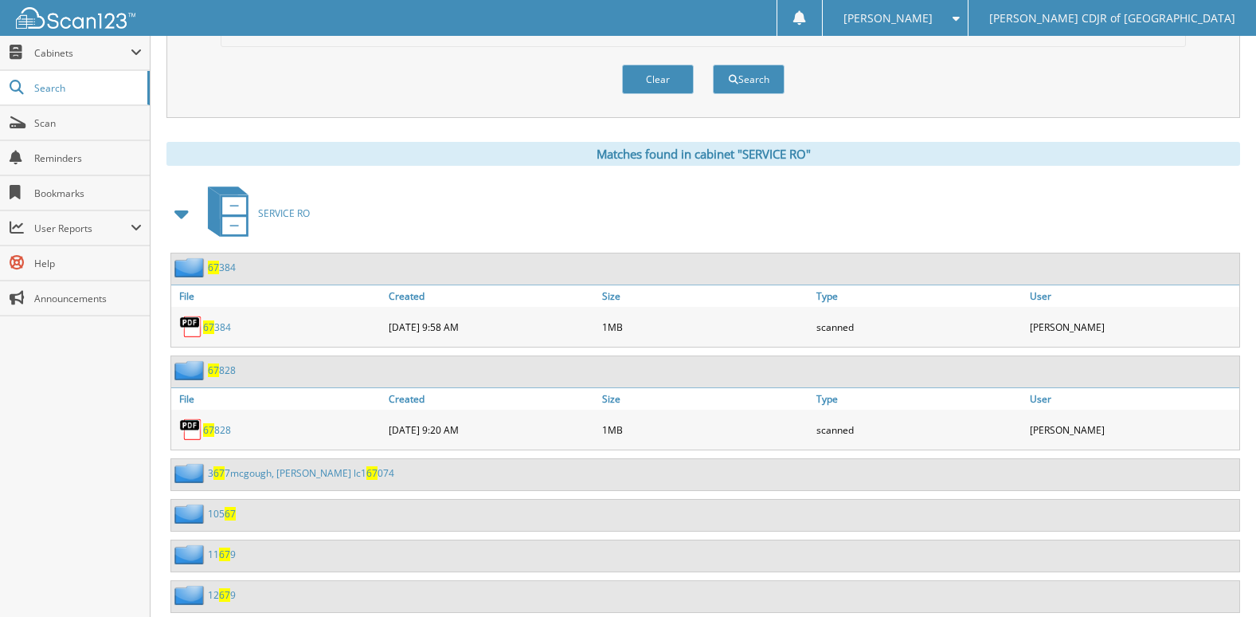
scroll to position [558, 0]
click at [217, 329] on link "67 384" at bounding box center [217, 326] width 28 height 14
click at [221, 435] on link "67 828" at bounding box center [217, 429] width 28 height 14
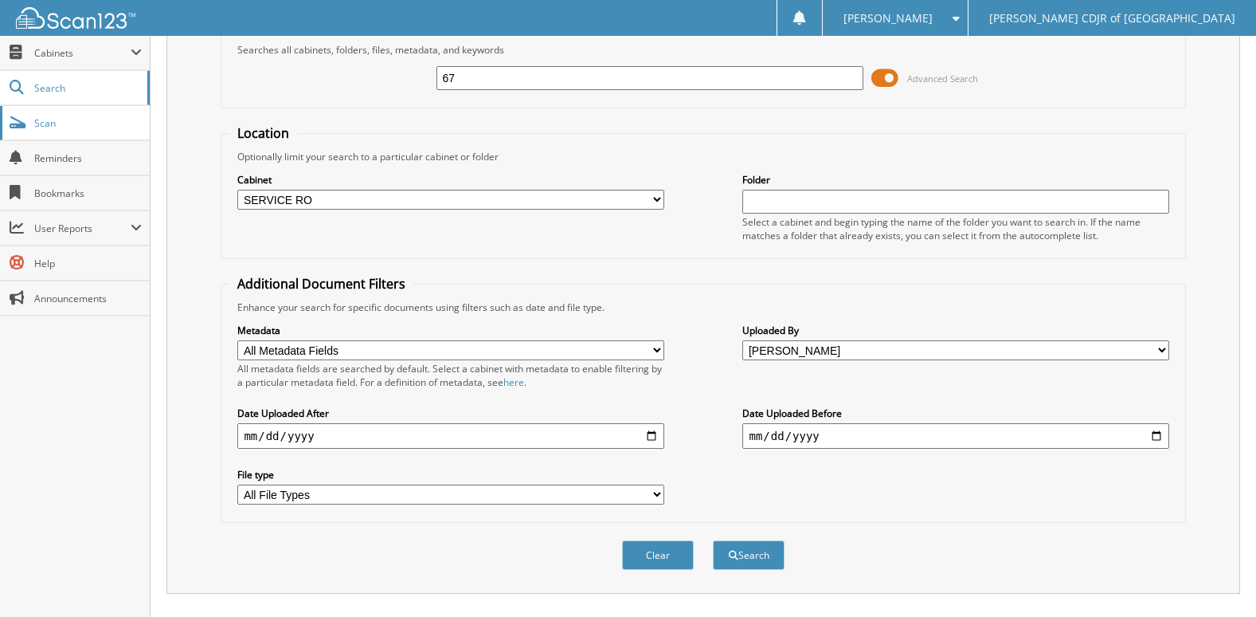
scroll to position [80, 0]
click at [63, 123] on span "Scan" at bounding box center [88, 123] width 108 height 14
